Goal: Task Accomplishment & Management: Use online tool/utility

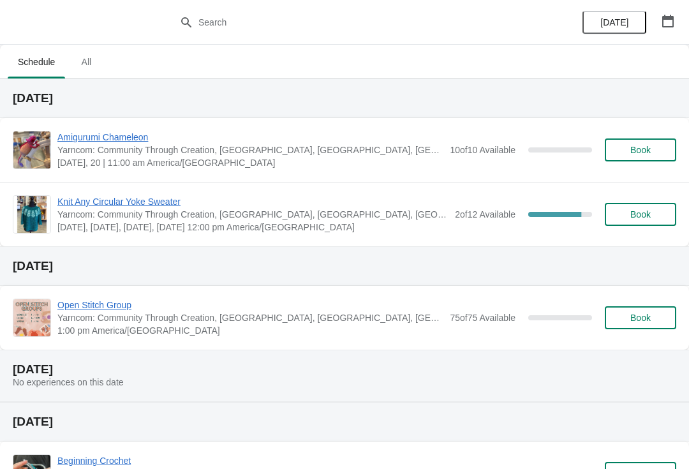
click at [164, 220] on span "Yarncom: Community Through Creation, [GEOGRAPHIC_DATA], [GEOGRAPHIC_DATA], [GEO…" at bounding box center [252, 214] width 391 height 13
click at [137, 206] on span "Knit Any Circular Yoke Sweater" at bounding box center [252, 201] width 391 height 13
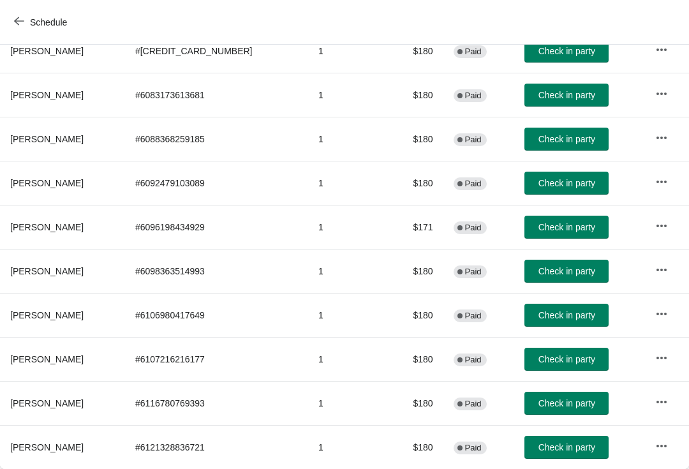
scroll to position [183, 0]
click at [535, 414] on button "Check in party" at bounding box center [567, 403] width 84 height 23
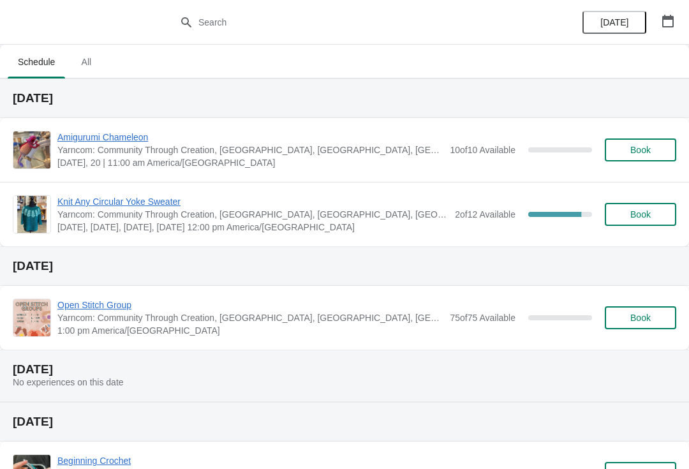
click at [190, 226] on span "[DATE], [DATE], [DATE], [DATE] 12:00 pm America/[GEOGRAPHIC_DATA]" at bounding box center [252, 227] width 391 height 13
click at [272, 204] on span "Knit Any Circular Yoke Sweater" at bounding box center [252, 201] width 391 height 13
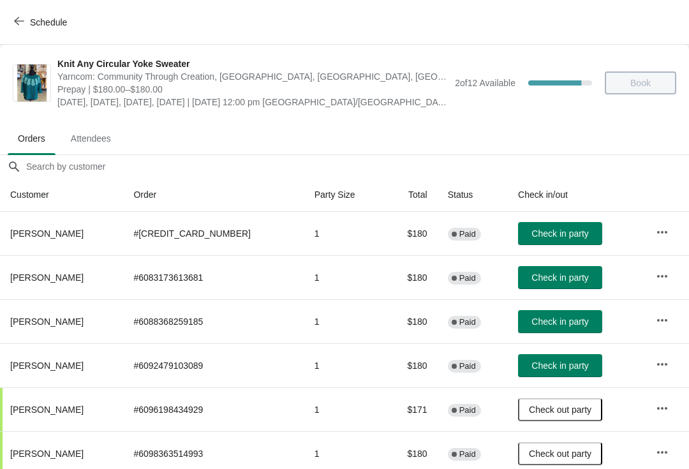
click at [532, 279] on span "Check in party" at bounding box center [560, 278] width 57 height 10
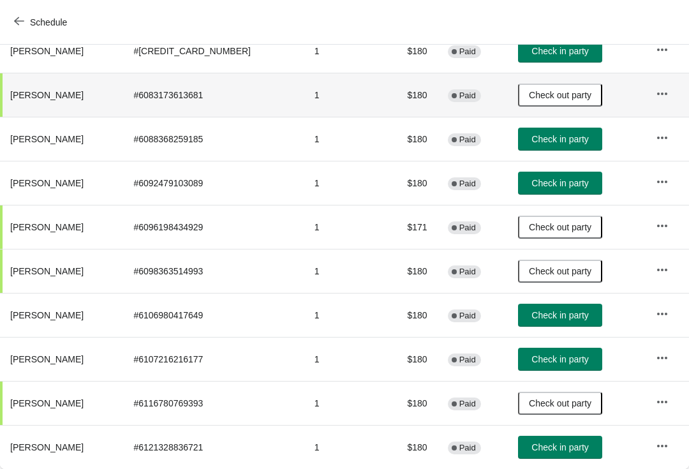
scroll to position [183, 0]
click at [550, 142] on span "Check in party" at bounding box center [560, 139] width 57 height 10
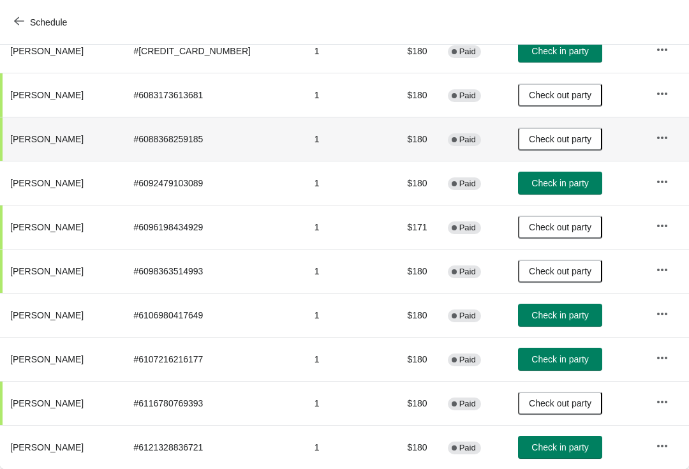
click at [555, 364] on span "Check in party" at bounding box center [560, 359] width 57 height 10
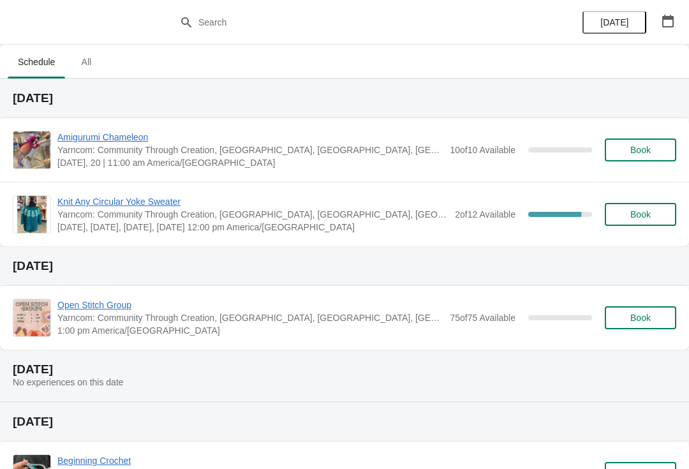
click at [370, 230] on span "[DATE], [DATE], [DATE], [DATE] 12:00 pm America/[GEOGRAPHIC_DATA]" at bounding box center [252, 227] width 391 height 13
click at [240, 207] on span "Knit Any Circular Yoke Sweater" at bounding box center [252, 201] width 391 height 13
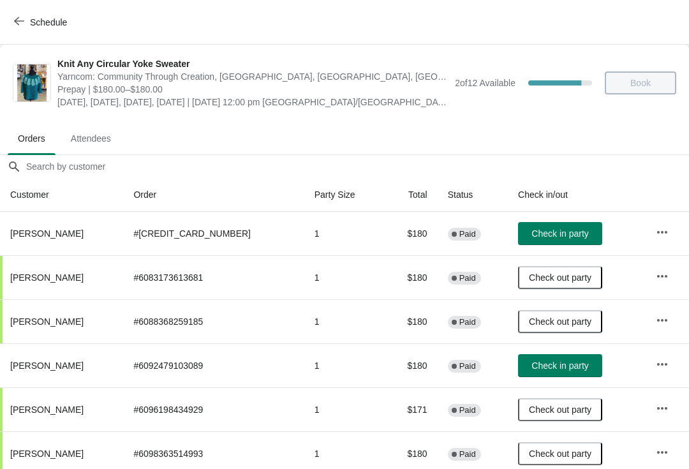
click at [544, 371] on span "Check in party" at bounding box center [560, 366] width 57 height 10
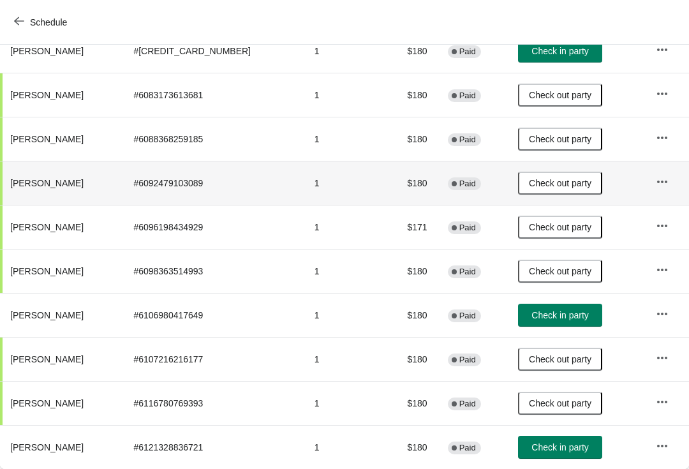
scroll to position [183, 0]
